Goal: Task Accomplishment & Management: Use online tool/utility

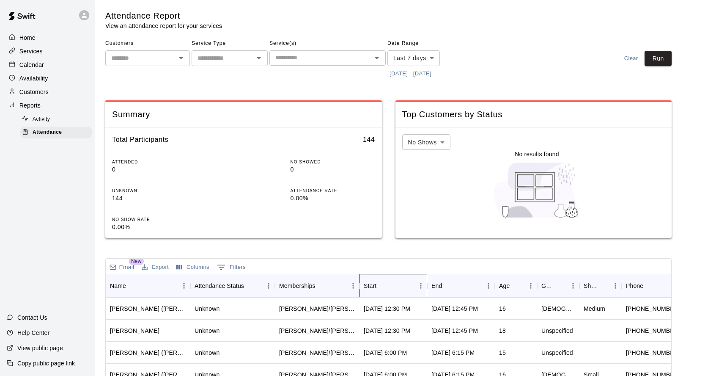
click at [412, 278] on div "Start" at bounding box center [389, 286] width 51 height 24
click at [400, 73] on button "[DATE] - [DATE]" at bounding box center [411, 73] width 46 height 13
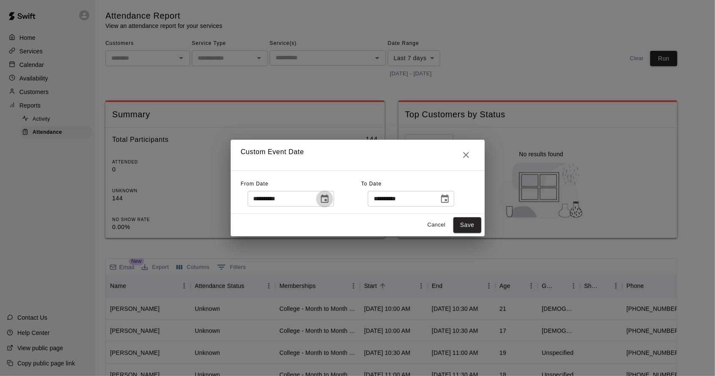
click at [330, 199] on icon "Choose date, selected date is Aug 5, 2025" at bounding box center [324, 199] width 10 height 10
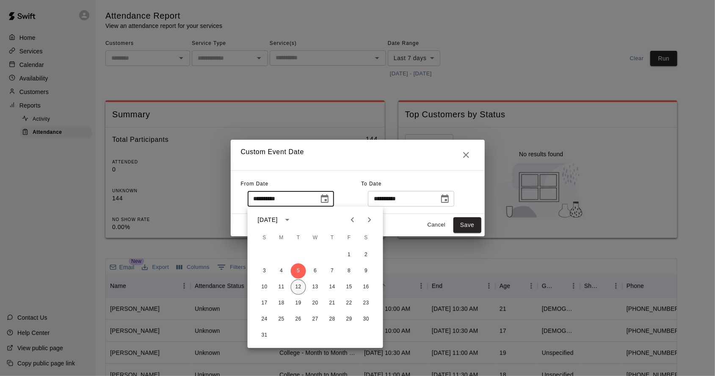
click at [294, 288] on button "12" at bounding box center [298, 286] width 15 height 15
type input "**********"
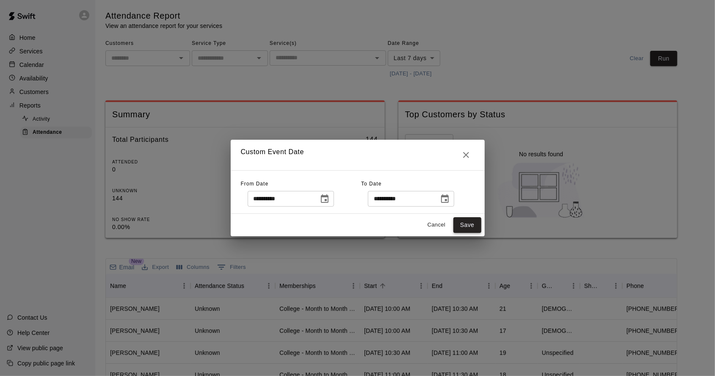
click at [465, 225] on button "Save" at bounding box center [467, 225] width 28 height 16
type input "******"
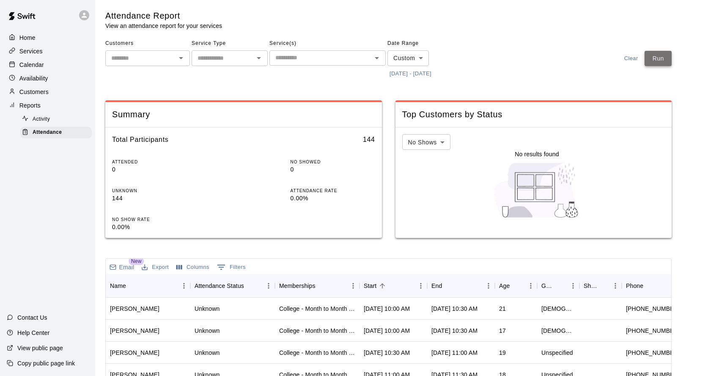
click at [671, 62] on button "Run" at bounding box center [658, 59] width 27 height 16
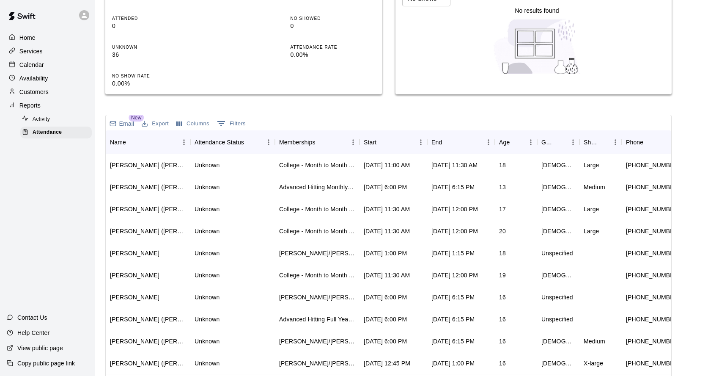
scroll to position [146, 0]
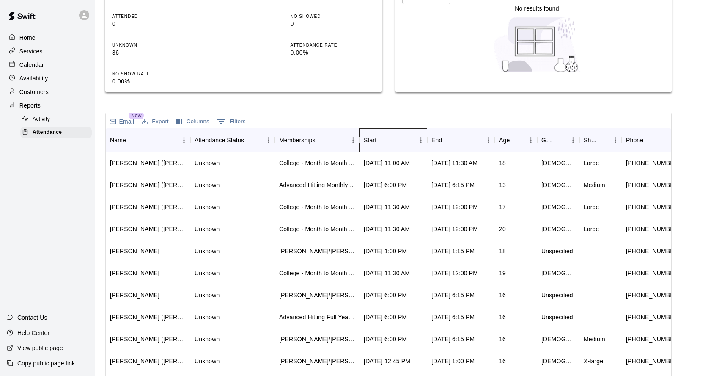
click at [394, 147] on div "Start" at bounding box center [389, 140] width 51 height 24
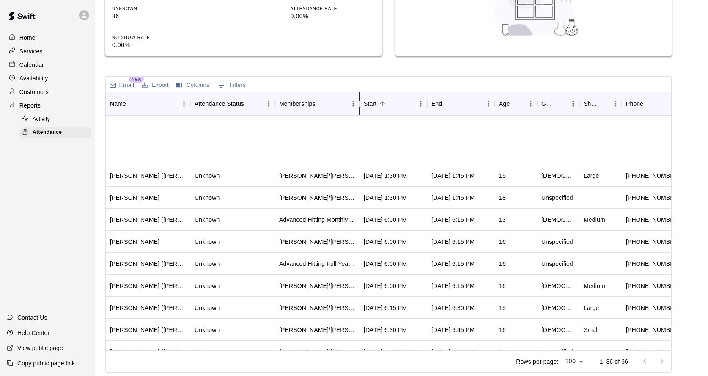
scroll to position [564, 0]
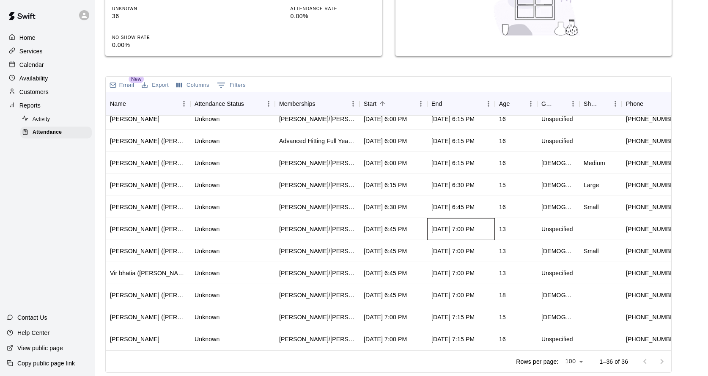
click at [490, 227] on div "[DATE] 7:00 PM" at bounding box center [461, 229] width 68 height 22
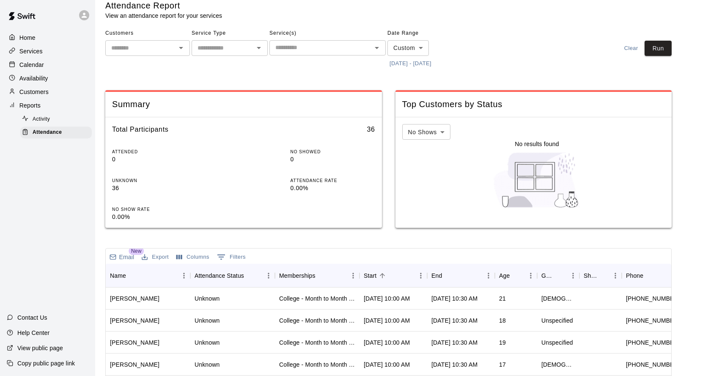
scroll to position [0, 0]
